Goal: Task Accomplishment & Management: Use online tool/utility

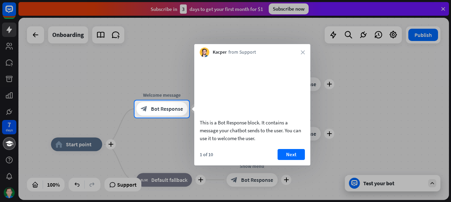
click at [443, 8] on div at bounding box center [225, 50] width 451 height 100
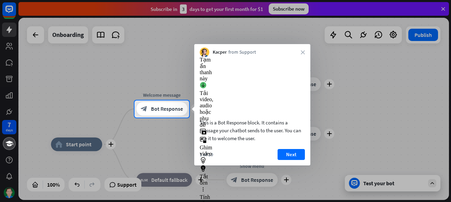
click at [244, 86] on video at bounding box center [252, 86] width 105 height 53
click at [225, 73] on video at bounding box center [252, 86] width 105 height 53
click at [223, 75] on video at bounding box center [252, 86] width 105 height 53
click at [304, 53] on icon "close" at bounding box center [303, 52] width 4 height 4
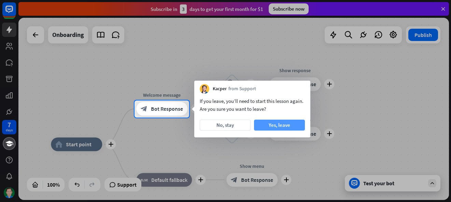
click at [263, 123] on button "Yes, leave" at bounding box center [279, 124] width 51 height 11
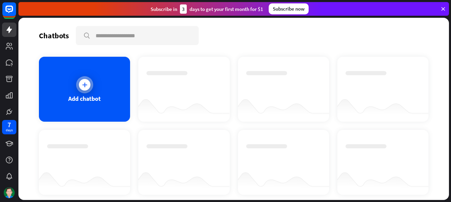
click at [76, 68] on div "Add chatbot" at bounding box center [84, 89] width 91 height 65
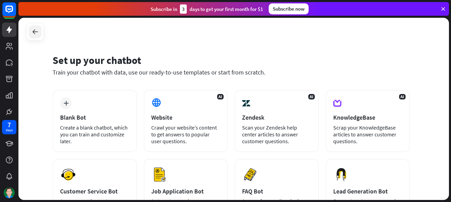
click at [41, 33] on div at bounding box center [35, 31] width 13 height 13
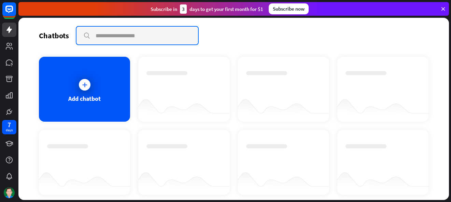
click at [112, 37] on input "text" at bounding box center [137, 36] width 122 height 18
